Goal: Task Accomplishment & Management: Use online tool/utility

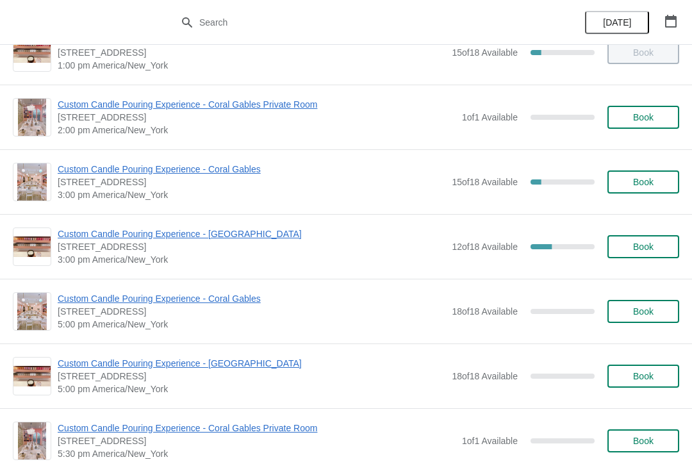
scroll to position [412, 0]
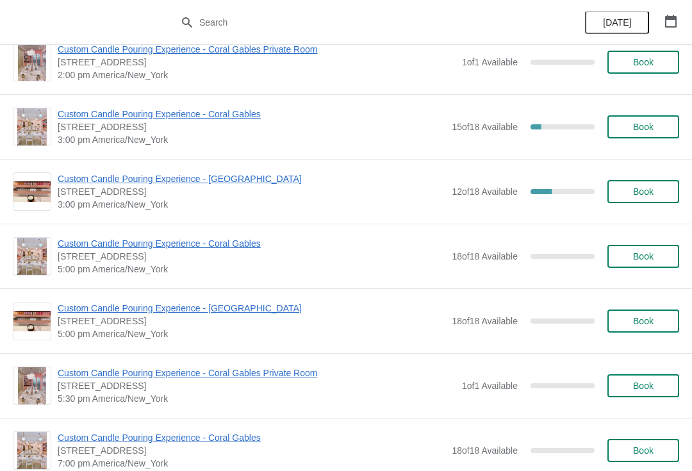
click at [218, 172] on span "Custom Candle Pouring Experience - [GEOGRAPHIC_DATA]" at bounding box center [252, 178] width 388 height 13
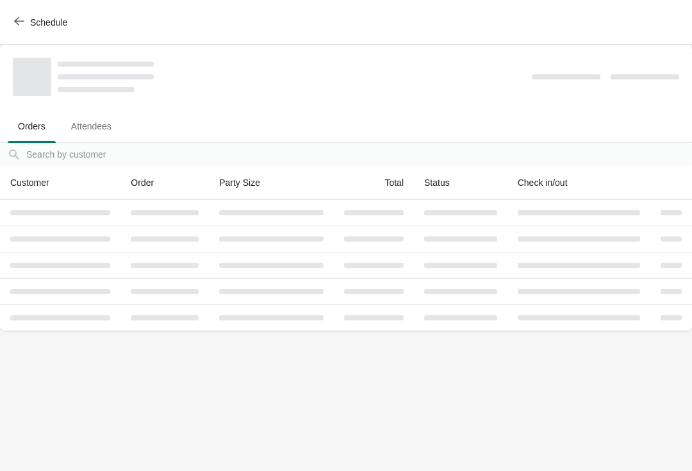
scroll to position [0, 0]
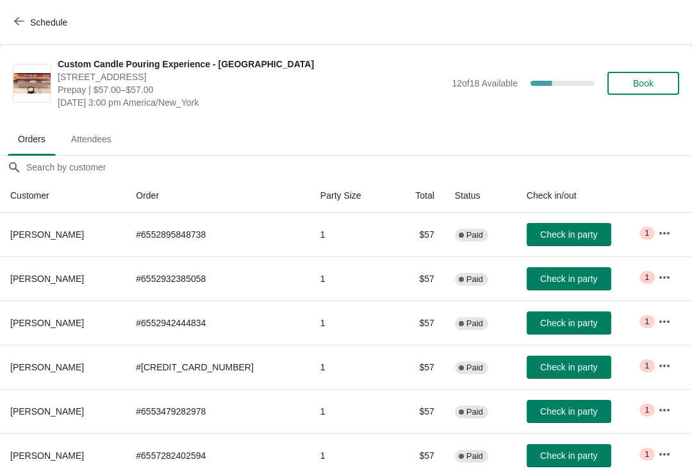
click at [577, 376] on button "Check in party" at bounding box center [568, 366] width 85 height 23
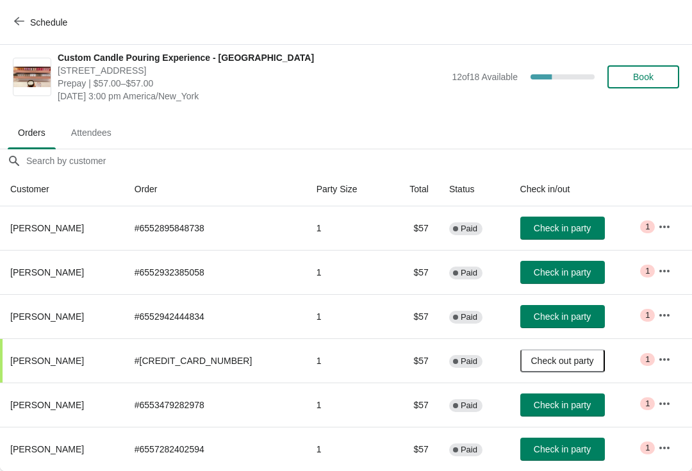
scroll to position [6, 0]
click at [564, 222] on button "Check in party" at bounding box center [562, 227] width 85 height 23
click at [555, 268] on span "Check in party" at bounding box center [562, 272] width 57 height 10
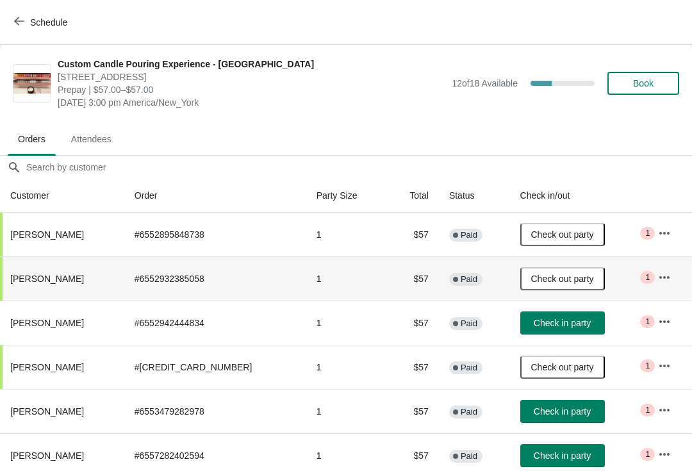
scroll to position [2, 1]
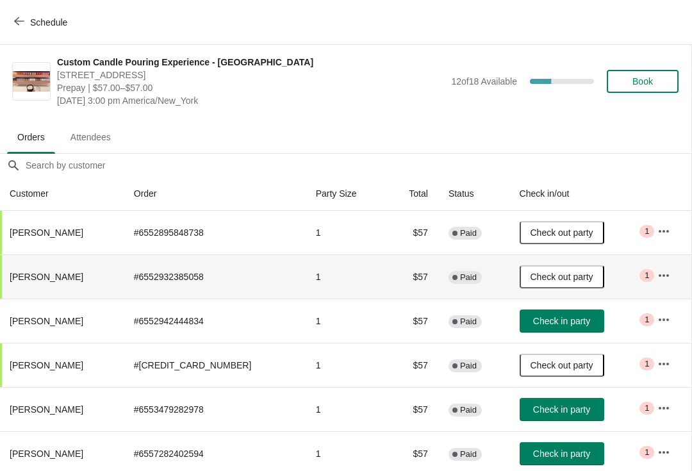
click at [557, 332] on button "Check in party" at bounding box center [561, 320] width 85 height 23
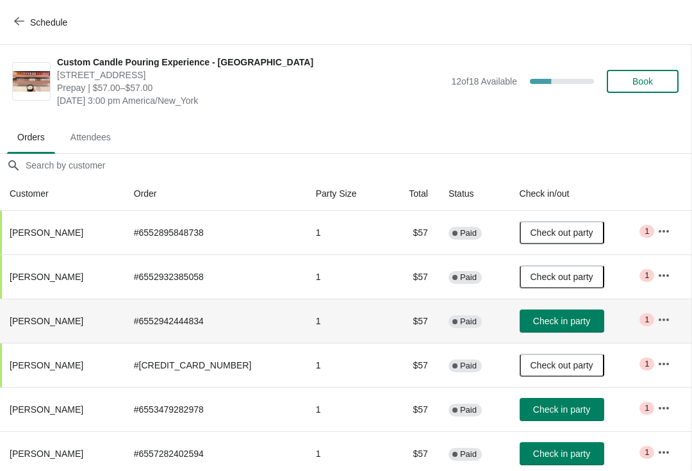
click at [571, 404] on span "Check in party" at bounding box center [561, 409] width 57 height 10
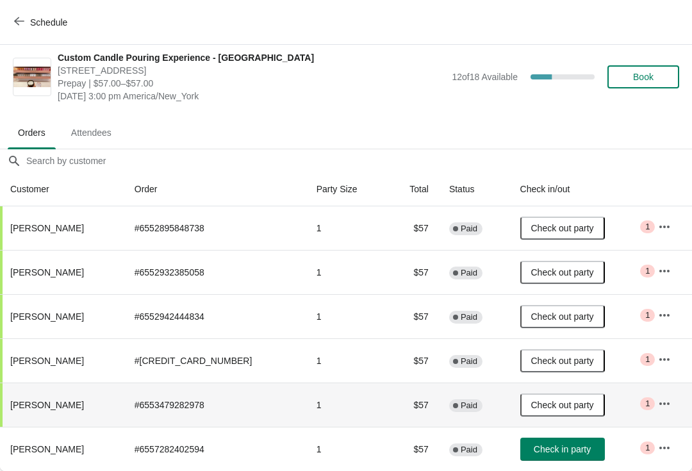
scroll to position [6, 0]
click at [553, 444] on span "Check in party" at bounding box center [562, 449] width 57 height 10
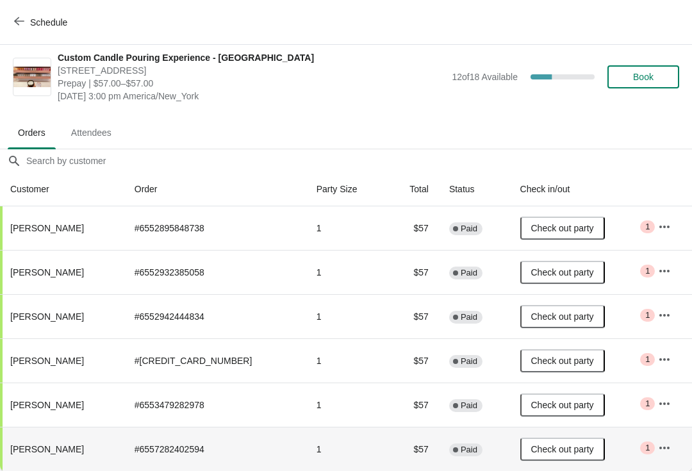
click at [22, 1] on div "Schedule" at bounding box center [346, 22] width 692 height 45
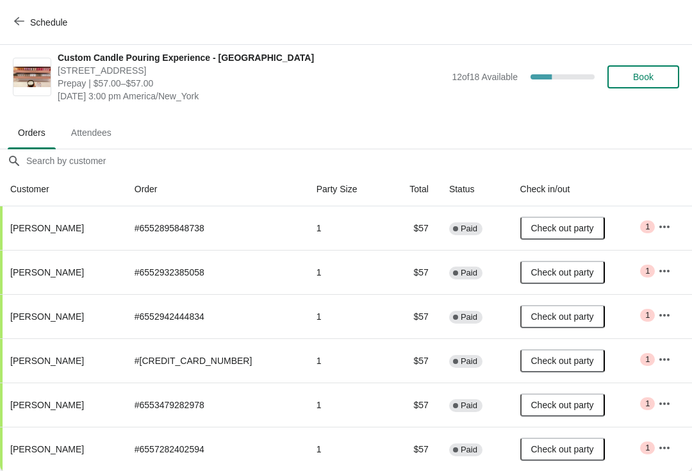
click at [30, 13] on button "Schedule" at bounding box center [41, 22] width 71 height 23
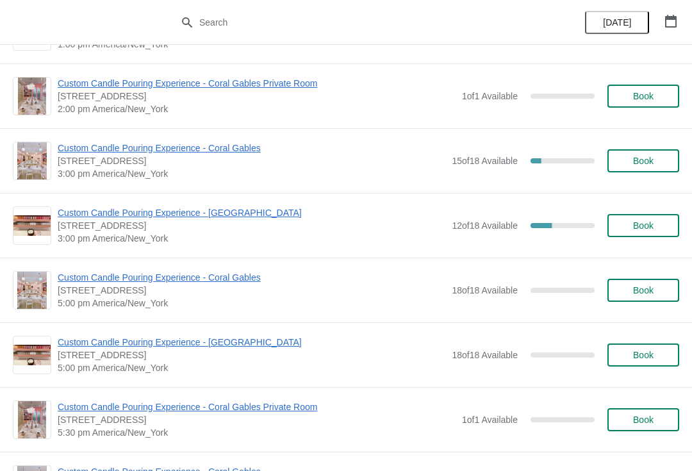
scroll to position [377, 0]
click at [222, 229] on span "[STREET_ADDRESS]" at bounding box center [252, 226] width 388 height 13
click at [247, 208] on span "Custom Candle Pouring Experience - [GEOGRAPHIC_DATA]" at bounding box center [252, 213] width 388 height 13
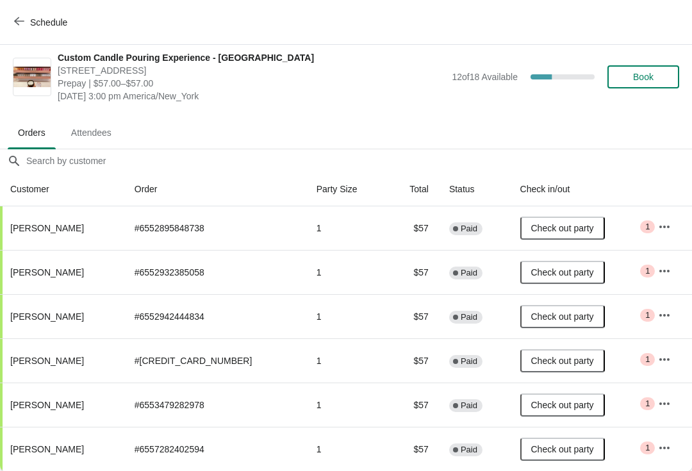
scroll to position [6, 0]
